Goal: Contribute content

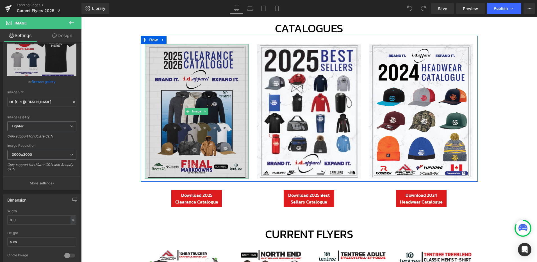
scroll to position [56, 0]
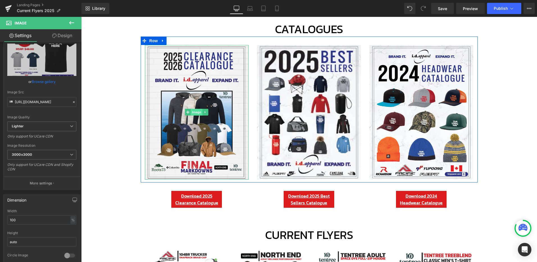
drag, startPoint x: 193, startPoint y: 113, endPoint x: 198, endPoint y: 113, distance: 4.8
click at [193, 113] on span "Image" at bounding box center [197, 112] width 12 height 7
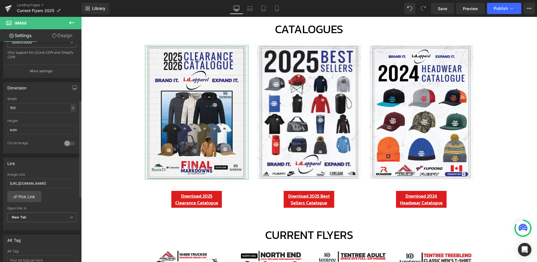
scroll to position [131, 0]
click at [59, 180] on input "[URL][DOMAIN_NAME]" at bounding box center [41, 182] width 69 height 9
paste input "nbBiSNe"
type input "[URL][DOMAIN_NAME]"
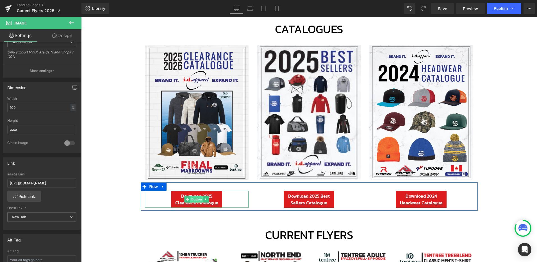
click at [193, 200] on span "Button" at bounding box center [196, 199] width 13 height 7
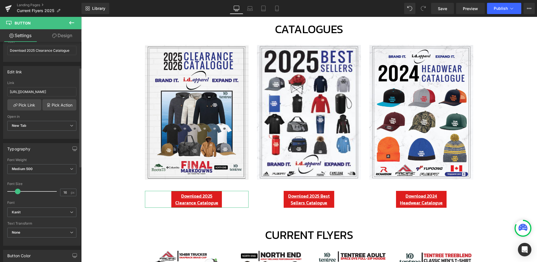
scroll to position [56, 0]
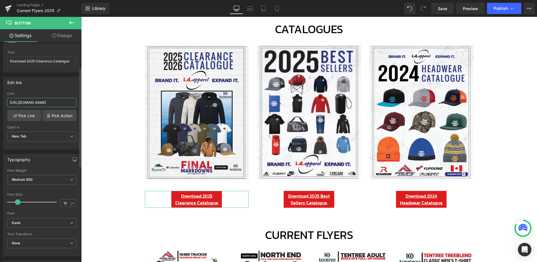
click at [57, 103] on input "[URL][DOMAIN_NAME]" at bounding box center [41, 102] width 69 height 9
paste input "nbBiSNe"
type input "[URL][DOMAIN_NAME]"
click at [445, 9] on span "Save" at bounding box center [441, 9] width 9 height 6
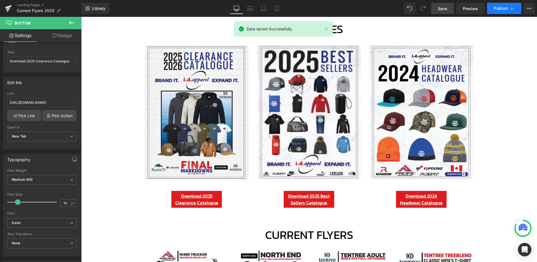
click at [500, 8] on span "Publish" at bounding box center [500, 8] width 14 height 4
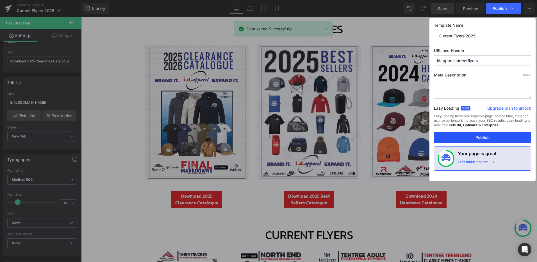
click at [487, 136] on button "Publish" at bounding box center [482, 137] width 97 height 11
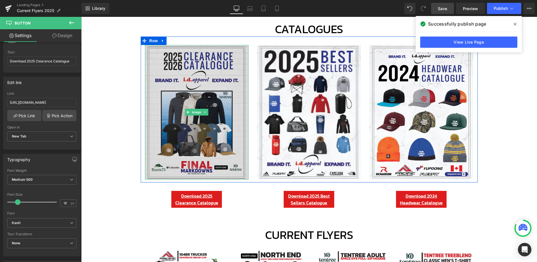
drag, startPoint x: 195, startPoint y: 110, endPoint x: 146, endPoint y: 123, distance: 50.6
click at [195, 110] on span "Image" at bounding box center [197, 112] width 12 height 7
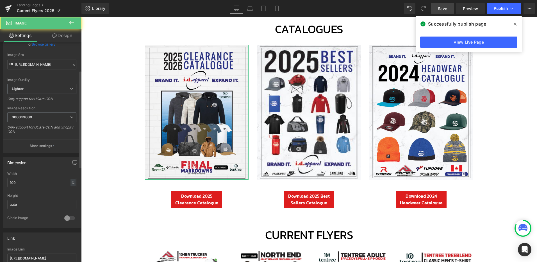
scroll to position [131, 0]
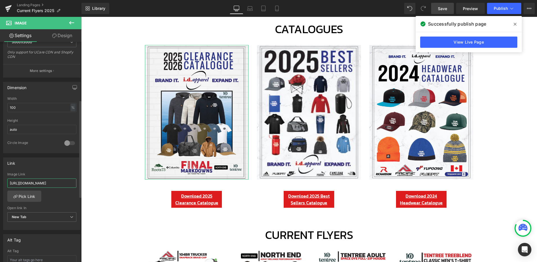
click at [58, 183] on input "[URL][DOMAIN_NAME]" at bounding box center [41, 182] width 69 height 9
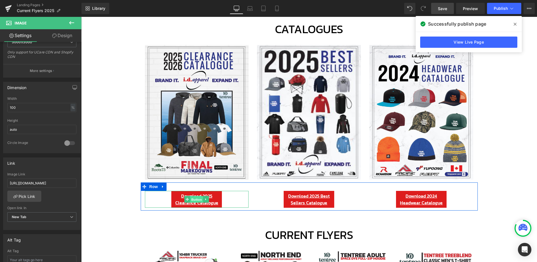
click at [196, 198] on span "Button" at bounding box center [196, 199] width 13 height 7
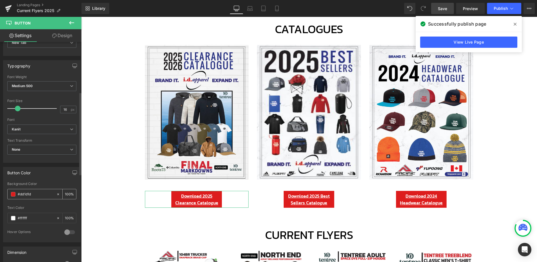
scroll to position [56, 0]
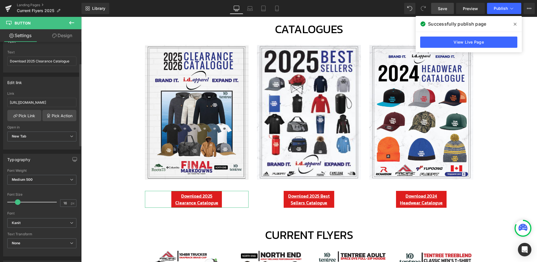
click at [55, 97] on div "Link [URL][DOMAIN_NAME]" at bounding box center [41, 100] width 69 height 18
click at [62, 101] on input "[URL][DOMAIN_NAME]" at bounding box center [41, 102] width 69 height 9
click at [446, 6] on span "Save" at bounding box center [441, 9] width 9 height 6
